Goal: Information Seeking & Learning: Check status

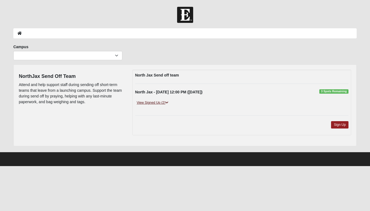
click at [164, 102] on link "View Signed Up (2)" at bounding box center [152, 103] width 35 height 6
click at [160, 103] on link "View Signed Up (3)" at bounding box center [152, 103] width 35 height 6
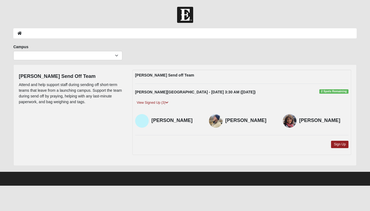
click at [114, 122] on div "Fleming Send Off Team Attend and help support staff during sending off short-te…" at bounding box center [185, 115] width 341 height 91
